Goal: Check status: Check status

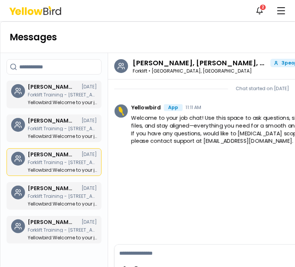
scroll to position [3, 0]
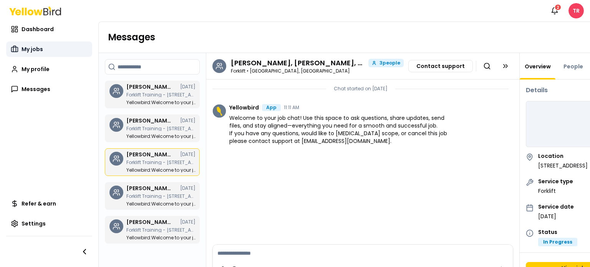
click at [22, 48] on span "My jobs" at bounding box center [33, 49] width 22 height 8
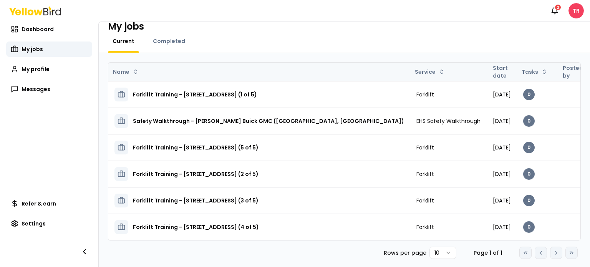
scroll to position [17, 0]
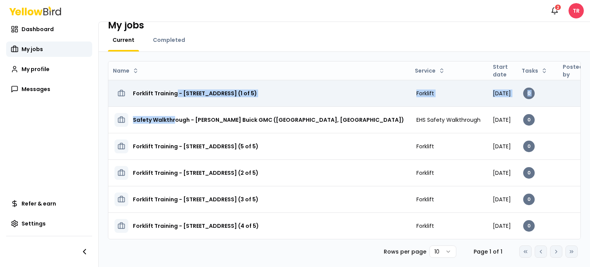
drag, startPoint x: 173, startPoint y: 116, endPoint x: 176, endPoint y: 89, distance: 27.8
click at [176, 89] on tbody "Forklift Training - 1424 W Orange Show Rd San Bernardino, CA 92408 (1 of 5) For…" at bounding box center [385, 159] width 555 height 159
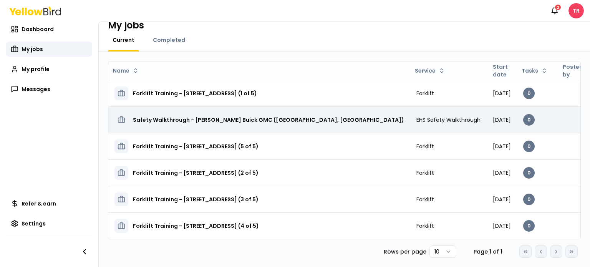
click at [310, 115] on div "Safety Walkthrough - Hatfield Buick GMC (Redlands, CA)" at bounding box center [260, 120] width 290 height 14
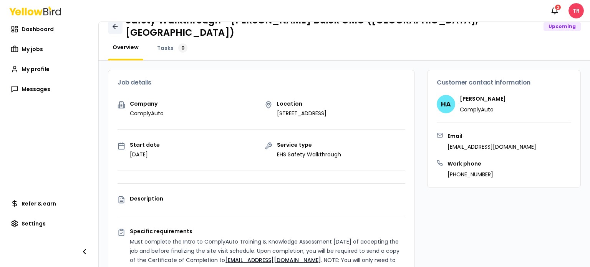
click at [114, 24] on icon at bounding box center [114, 26] width 2 height 5
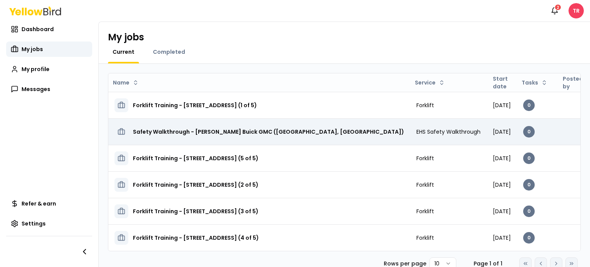
click at [214, 131] on h3 "Safety Walkthrough - Hatfield Buick GMC (Redlands, CA)" at bounding box center [268, 132] width 271 height 14
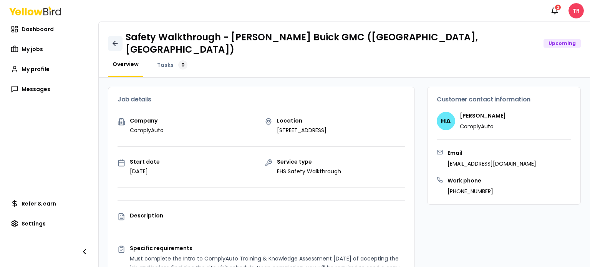
click at [112, 40] on icon at bounding box center [115, 44] width 8 height 8
